Goal: Find specific page/section: Find specific page/section

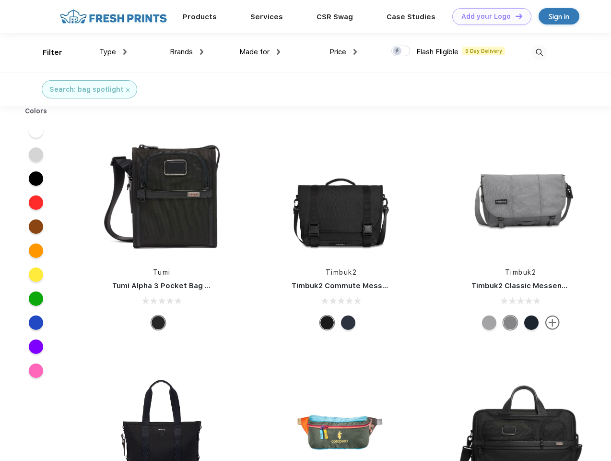
click at [488, 16] on link "Add your Logo Design Tool" at bounding box center [491, 16] width 79 height 17
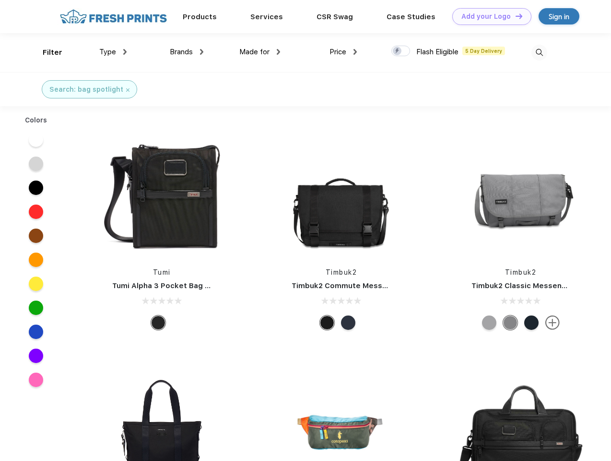
click at [0, 0] on div "Design Tool" at bounding box center [0, 0] width 0 height 0
click at [515, 16] on link "Add your Logo Design Tool" at bounding box center [491, 16] width 79 height 17
click at [46, 52] on div "Filter" at bounding box center [53, 52] width 20 height 11
click at [113, 52] on span "Type" at bounding box center [107, 51] width 17 height 9
click at [187, 52] on span "Brands" at bounding box center [181, 51] width 23 height 9
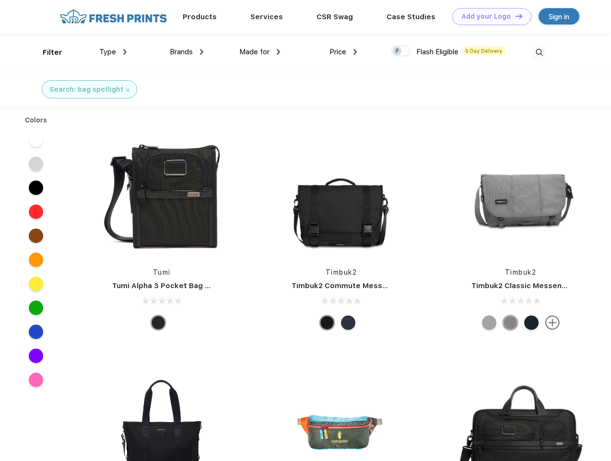
click at [260, 52] on span "Made for" at bounding box center [254, 51] width 30 height 9
click at [344, 52] on span "Price" at bounding box center [338, 51] width 17 height 9
click at [401, 51] on div at bounding box center [400, 51] width 19 height 11
click at [398, 51] on input "checkbox" at bounding box center [394, 48] width 6 height 6
click at [539, 52] on img at bounding box center [540, 53] width 16 height 16
